Goal: Information Seeking & Learning: Learn about a topic

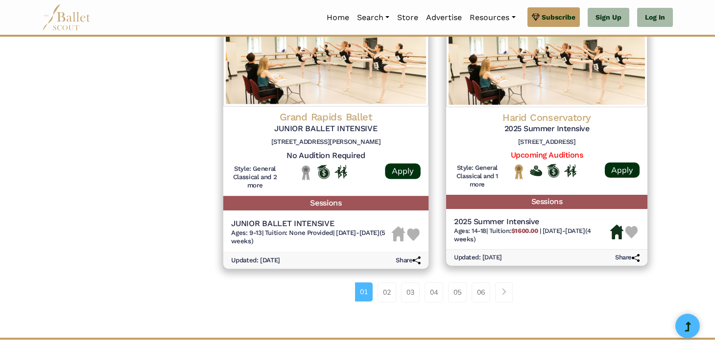
scroll to position [1317, 0]
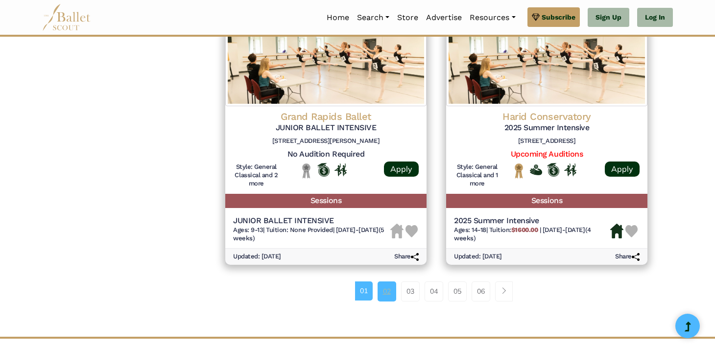
click at [391, 297] on link "02" at bounding box center [387, 292] width 19 height 20
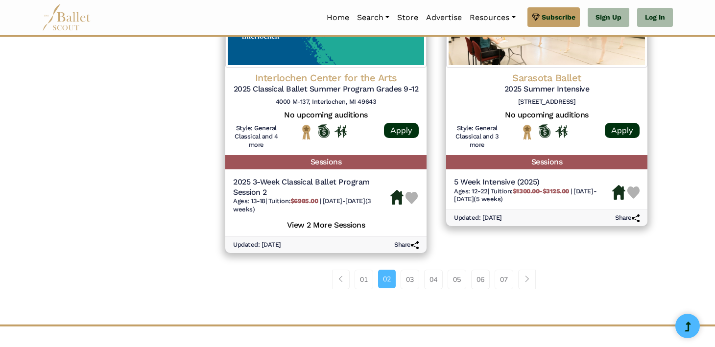
scroll to position [1365, 0]
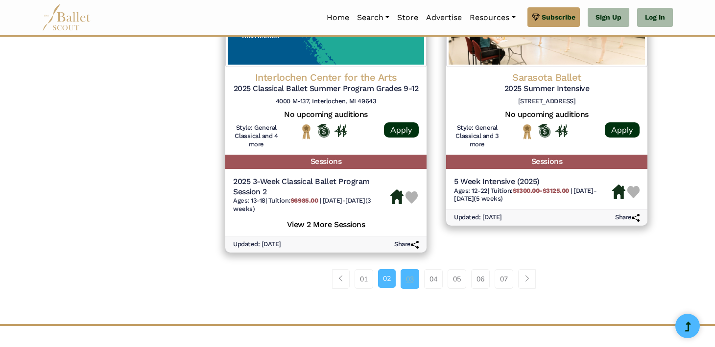
click at [407, 286] on link "03" at bounding box center [410, 279] width 19 height 20
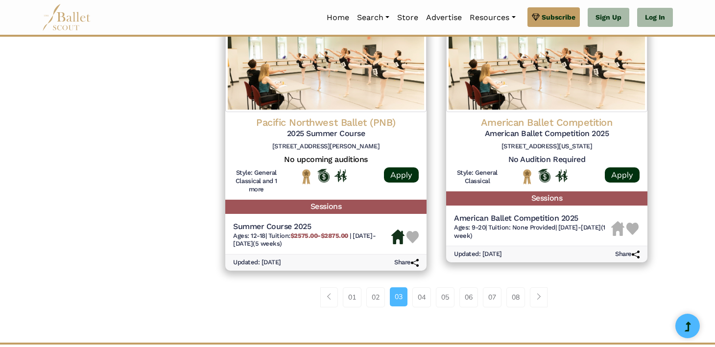
scroll to position [1324, 0]
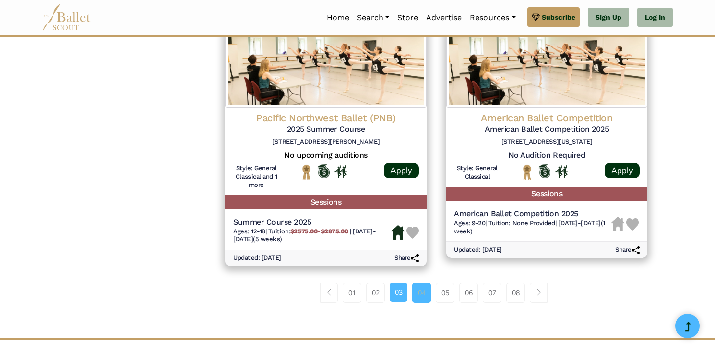
click at [422, 295] on link "04" at bounding box center [421, 293] width 19 height 20
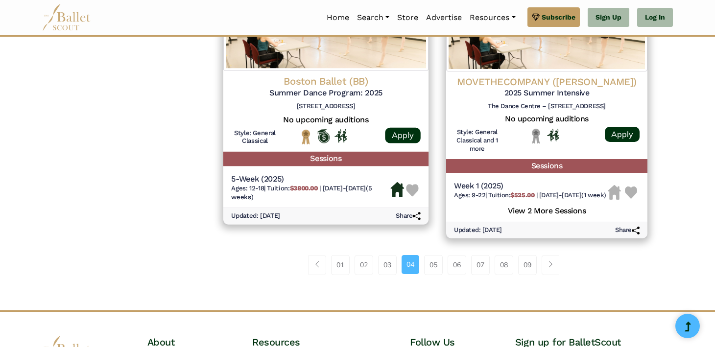
scroll to position [1353, 0]
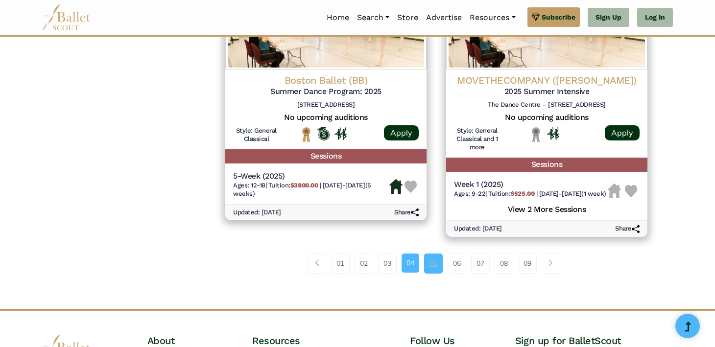
click at [435, 267] on link "05" at bounding box center [433, 264] width 19 height 20
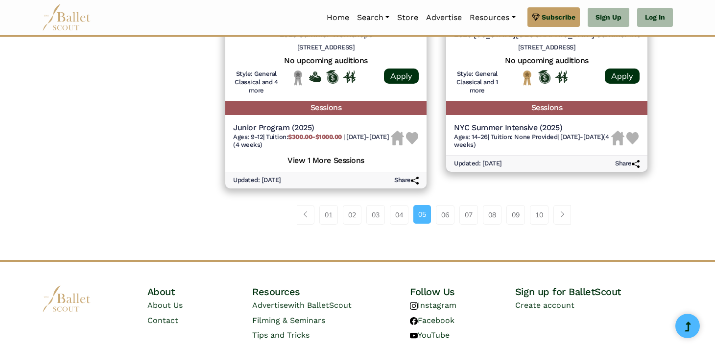
scroll to position [1419, 0]
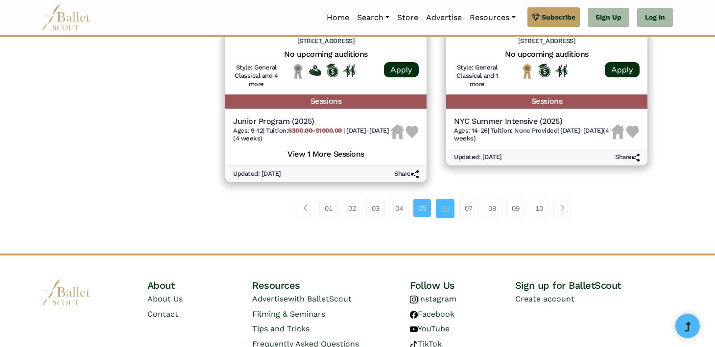
click at [444, 217] on link "06" at bounding box center [445, 209] width 19 height 20
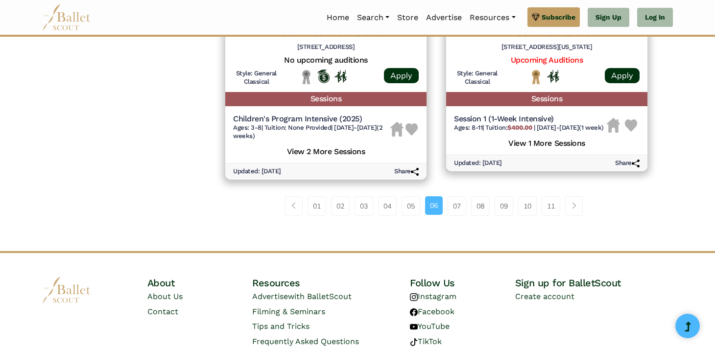
scroll to position [1425, 0]
